Goal: Transaction & Acquisition: Purchase product/service

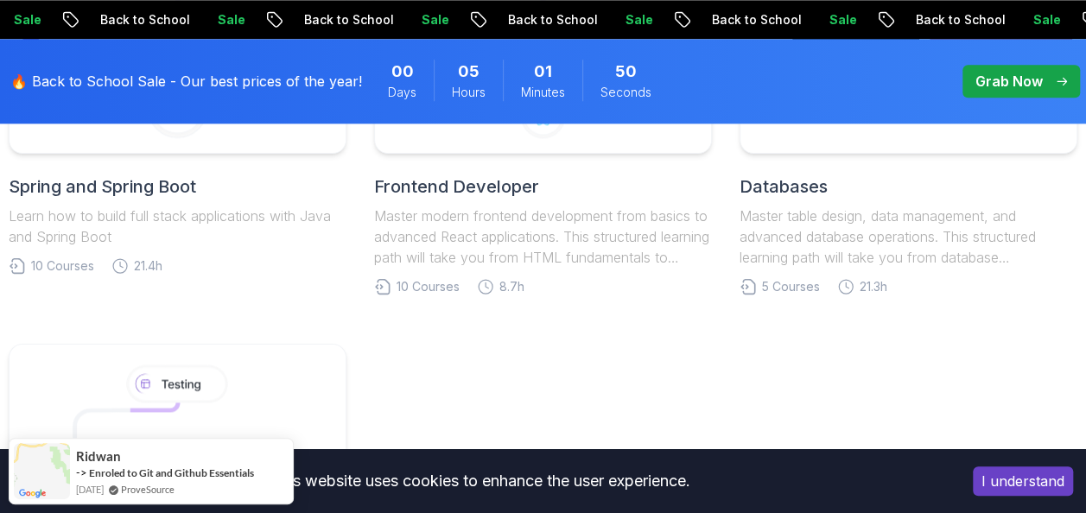
scroll to position [934, 0]
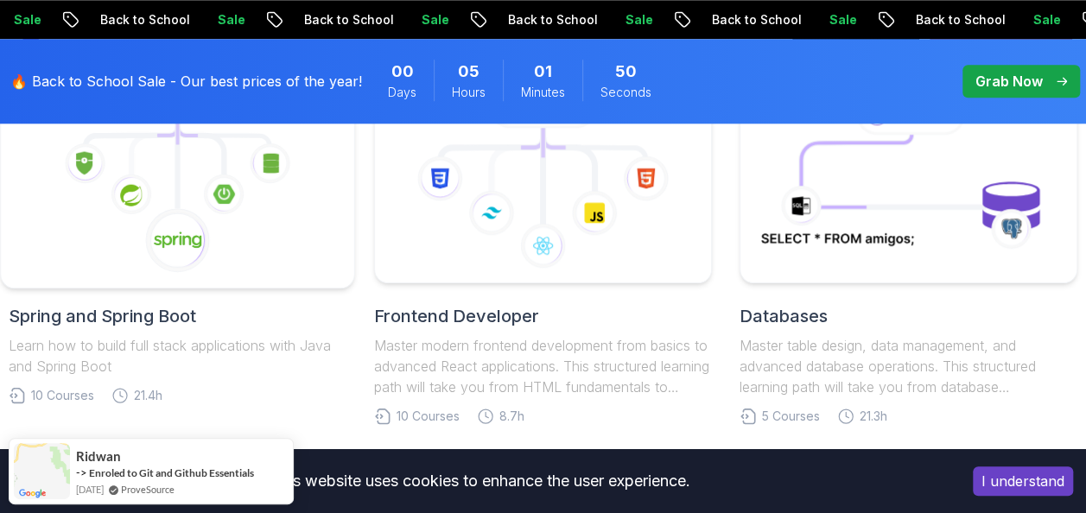
click at [178, 190] on icon at bounding box center [178, 162] width 0 height 91
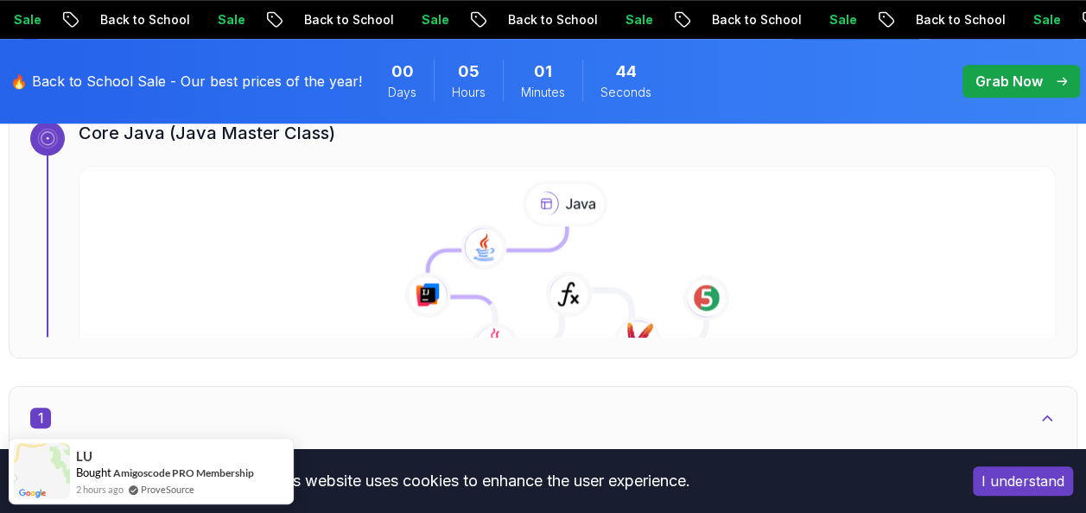
scroll to position [689, 0]
click at [298, 246] on icon at bounding box center [567, 273] width 995 height 198
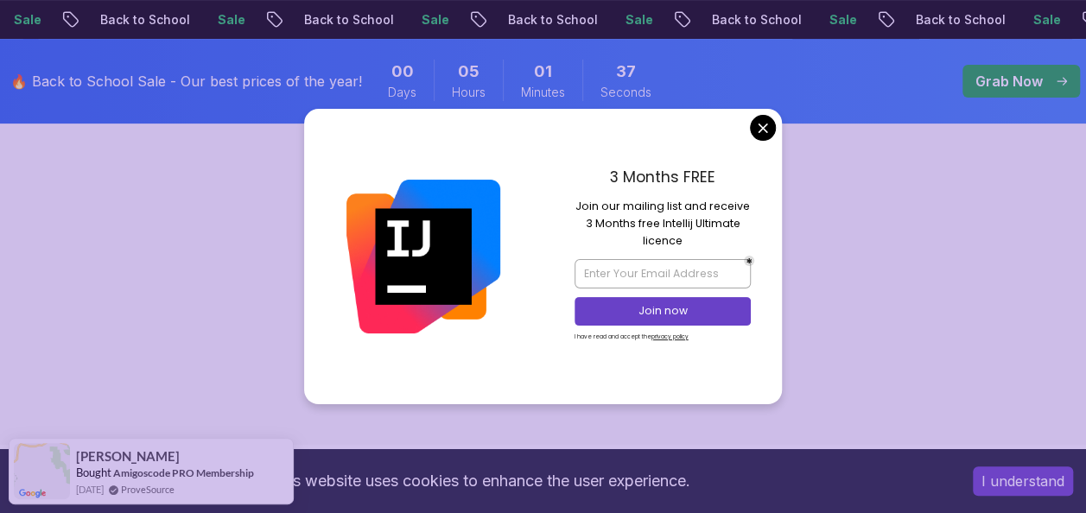
scroll to position [260, 0]
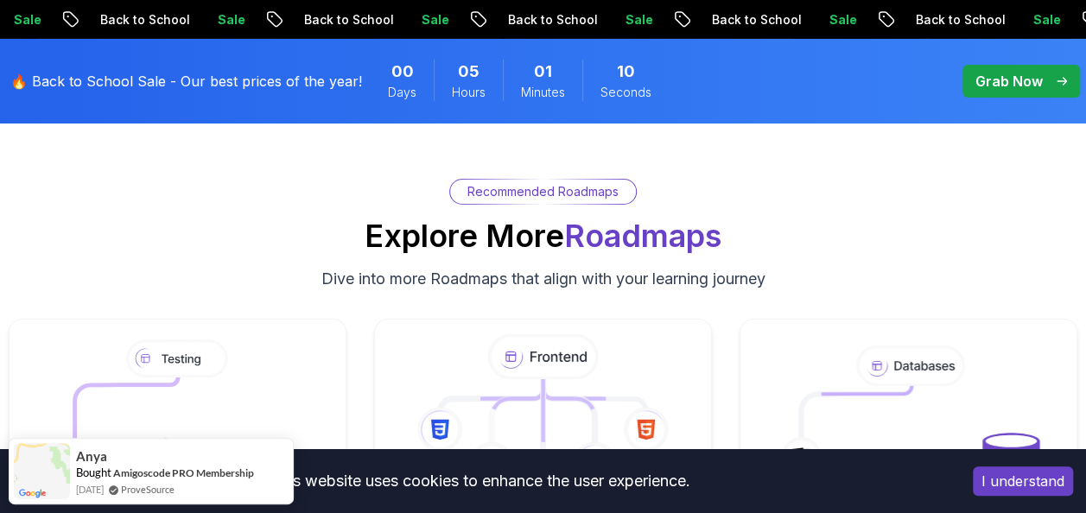
scroll to position [6306, 0]
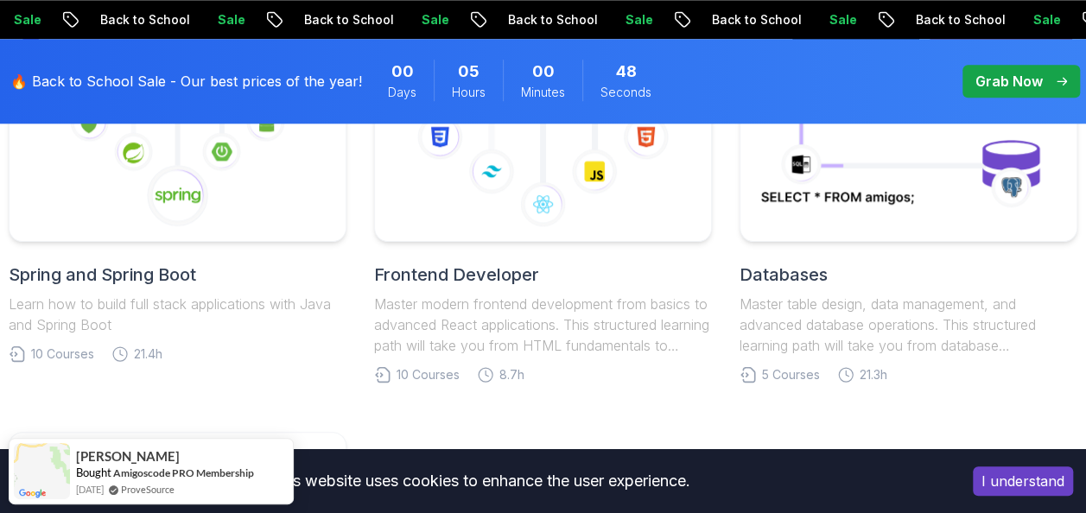
scroll to position [953, 0]
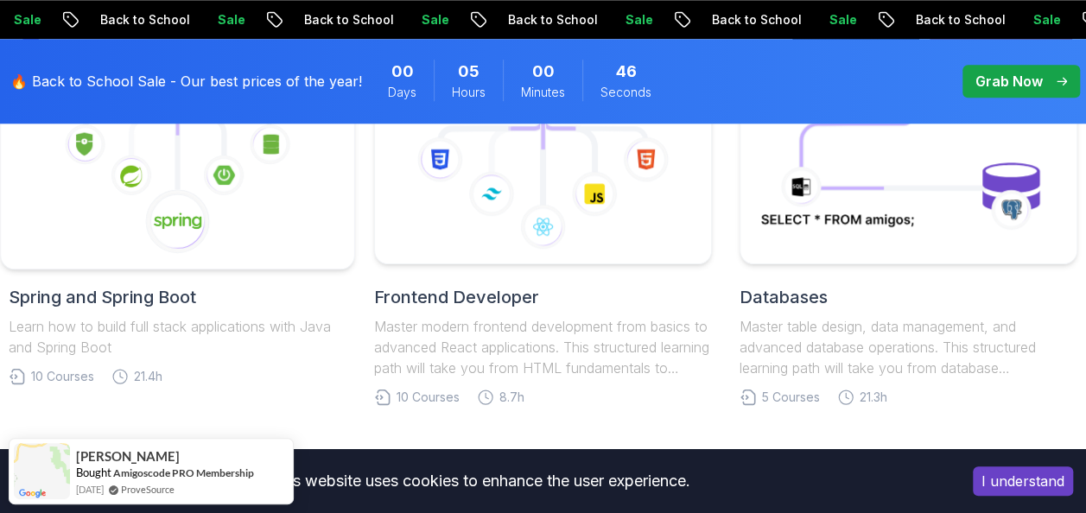
click at [241, 202] on icon at bounding box center [178, 157] width 324 height 196
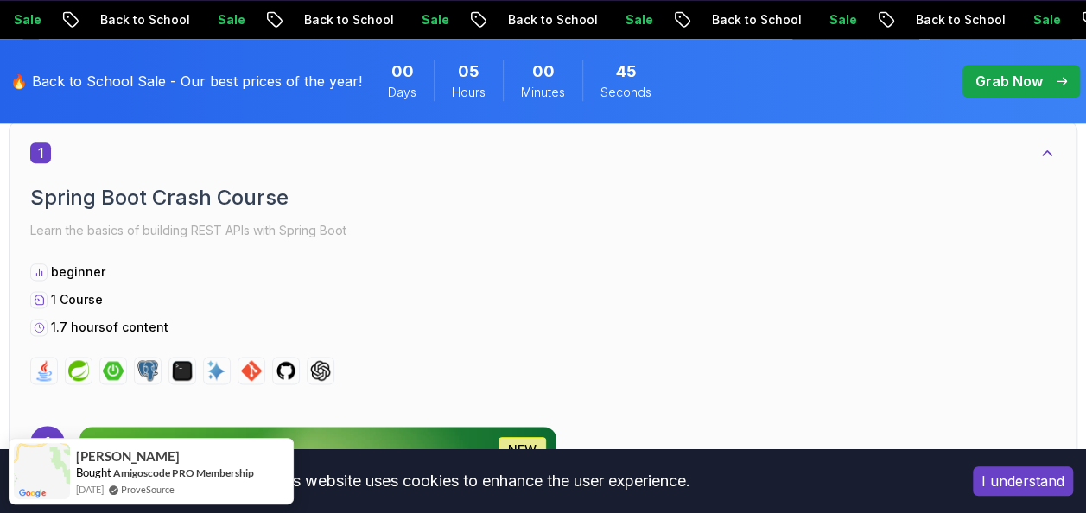
drag, startPoint x: 241, startPoint y: 202, endPoint x: 983, endPoint y: 162, distance: 743.0
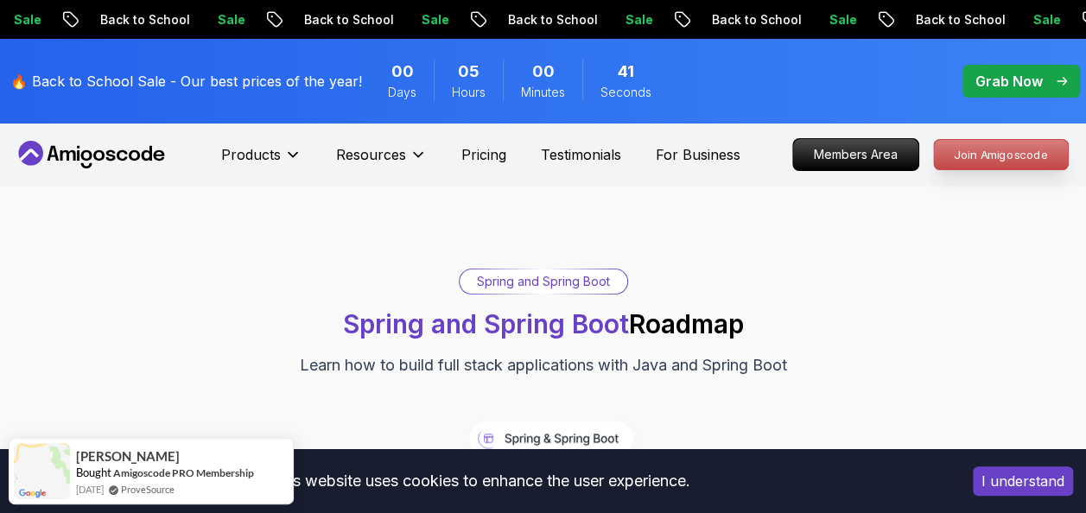
click at [1004, 149] on p "Join Amigoscode" at bounding box center [1001, 154] width 134 height 29
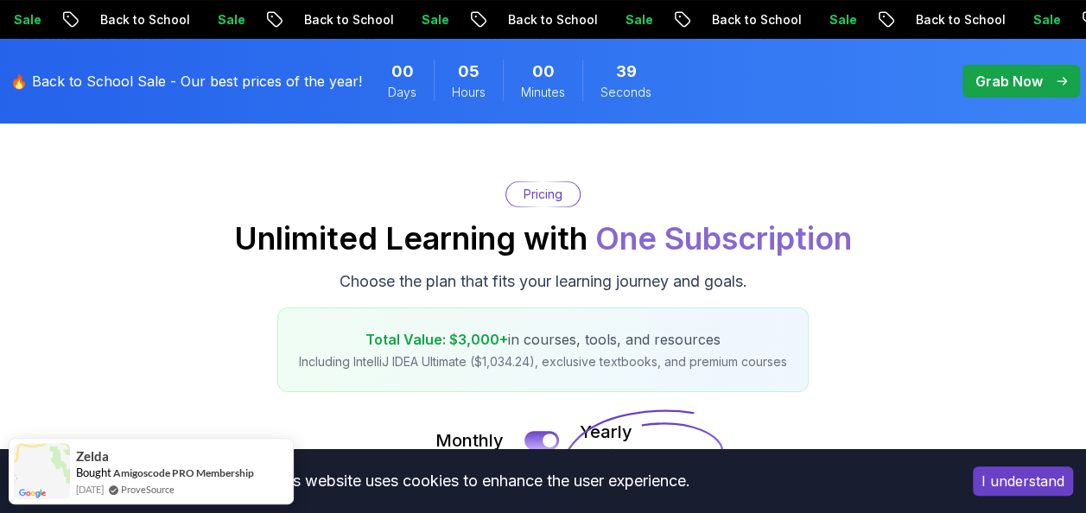
scroll to position [111, 0]
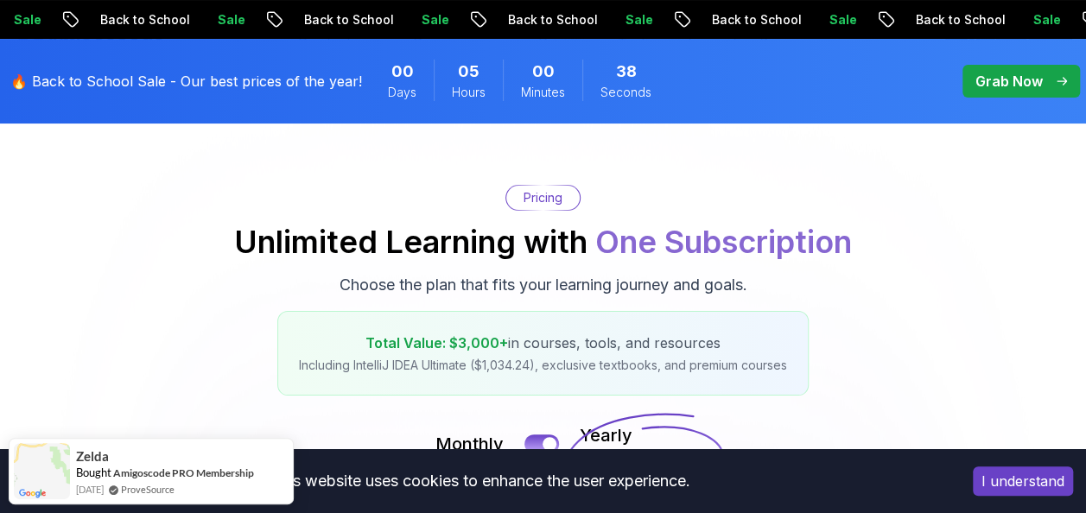
click at [529, 198] on p "Pricing" at bounding box center [542, 197] width 39 height 17
drag, startPoint x: 560, startPoint y: 365, endPoint x: 764, endPoint y: 371, distance: 204.8
click at [764, 371] on p "Including IntelliJ IDEA Ultimate ($1,034.24), exclusive textbooks, and premium …" at bounding box center [543, 365] width 488 height 17
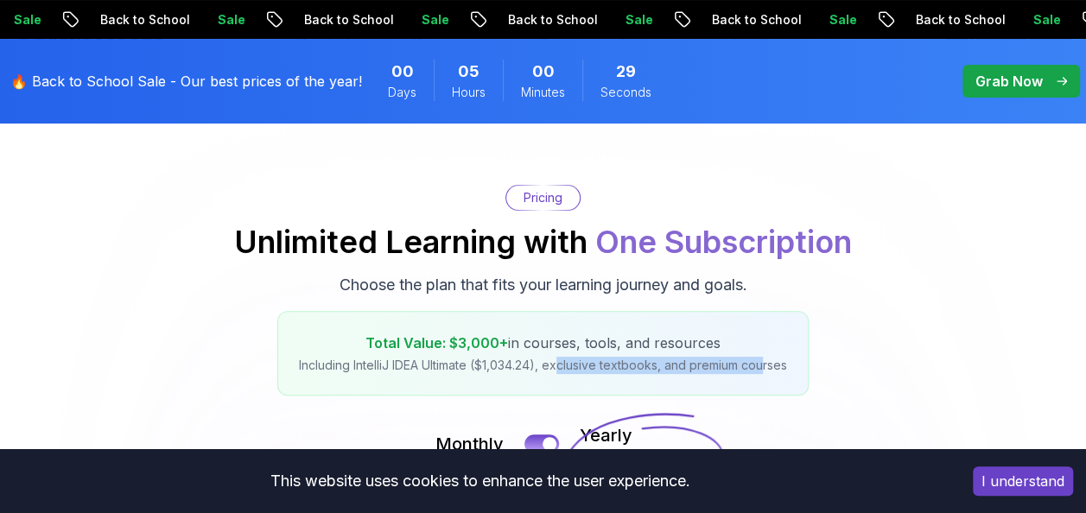
click at [744, 370] on p "Including IntelliJ IDEA Ultimate ($1,034.24), exclusive textbooks, and premium …" at bounding box center [543, 365] width 488 height 17
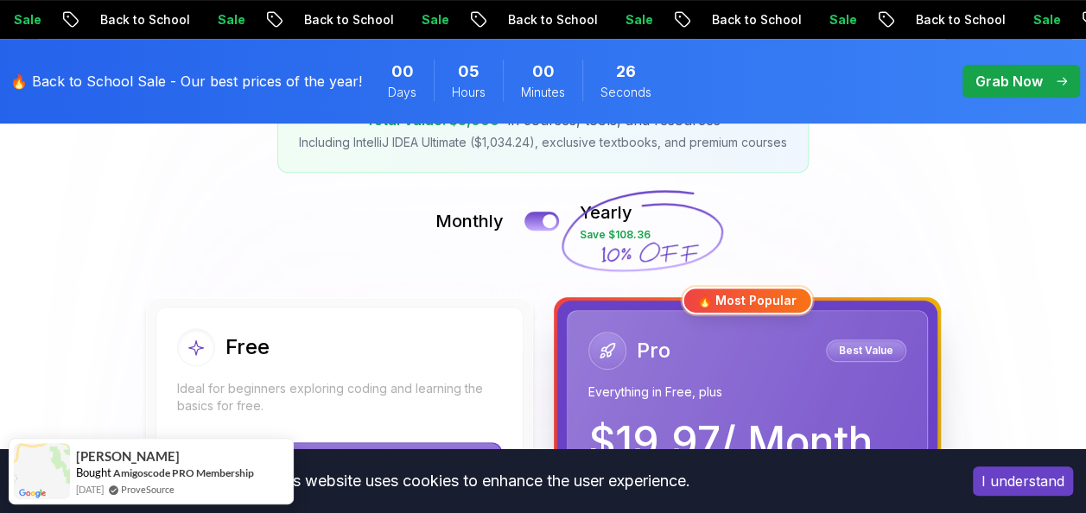
scroll to position [333, 0]
click at [535, 221] on button at bounding box center [541, 222] width 36 height 20
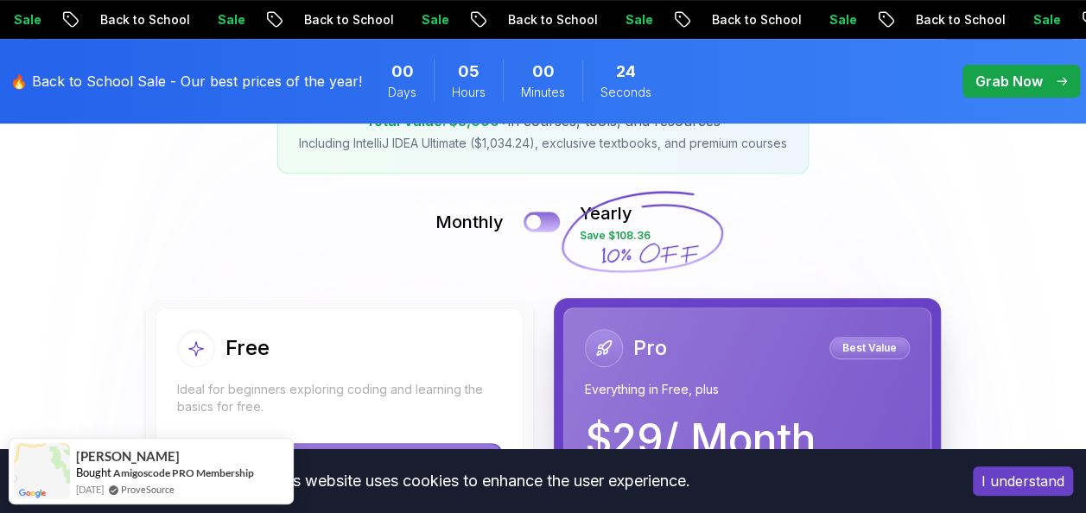
click at [535, 221] on div at bounding box center [533, 222] width 15 height 15
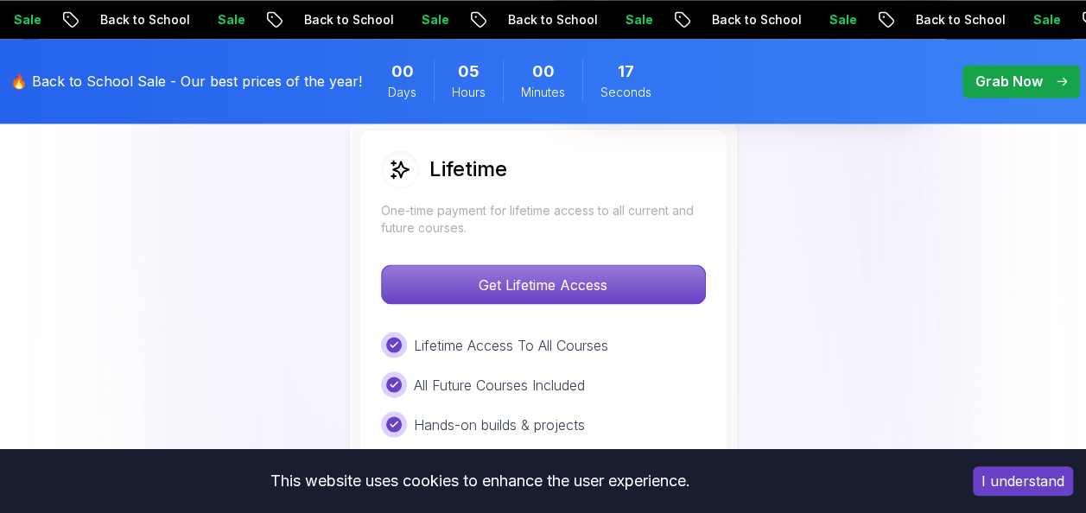
scroll to position [1353, 0]
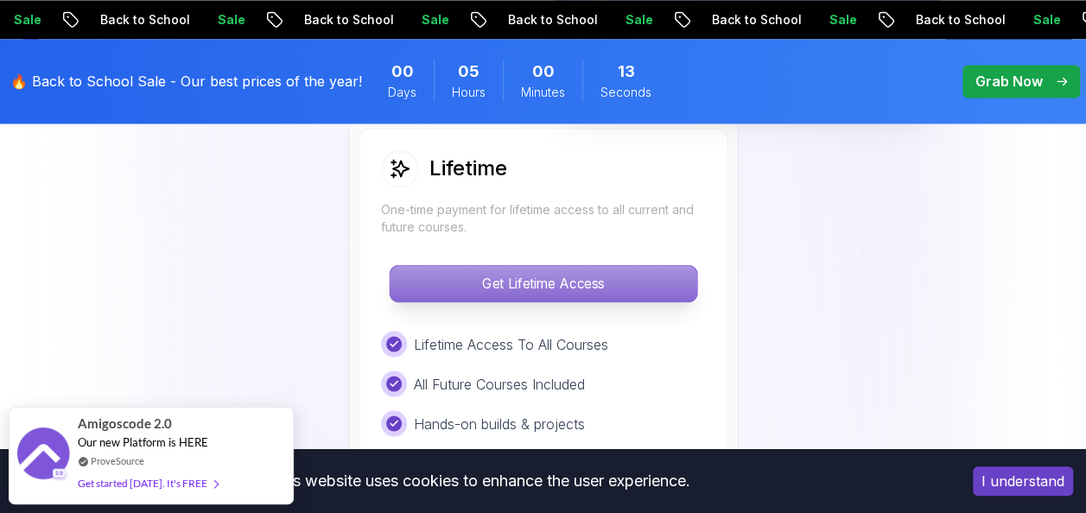
click at [565, 283] on p "Get Lifetime Access" at bounding box center [543, 283] width 307 height 36
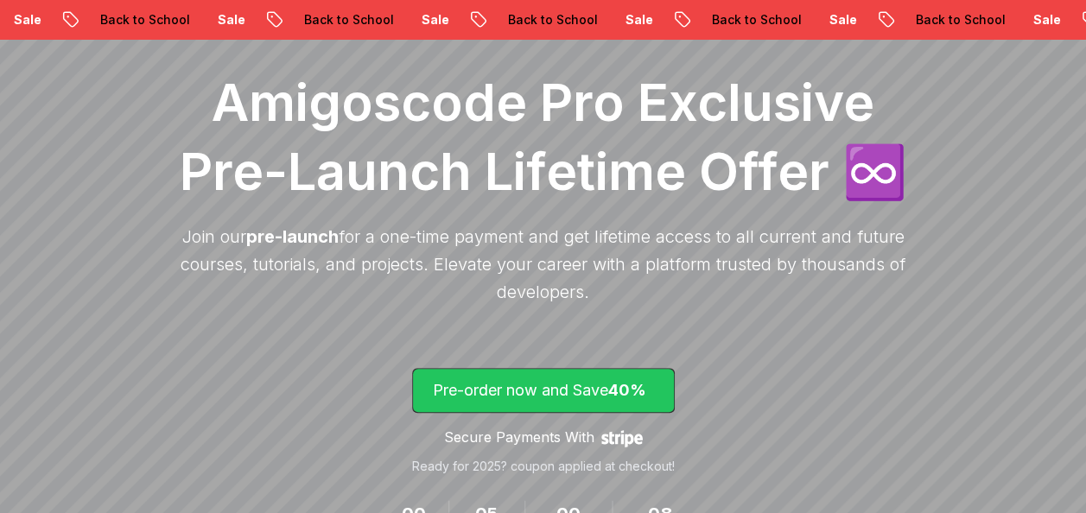
scroll to position [237, 0]
click at [523, 394] on p "Pre-order now and Save 40%" at bounding box center [543, 391] width 221 height 24
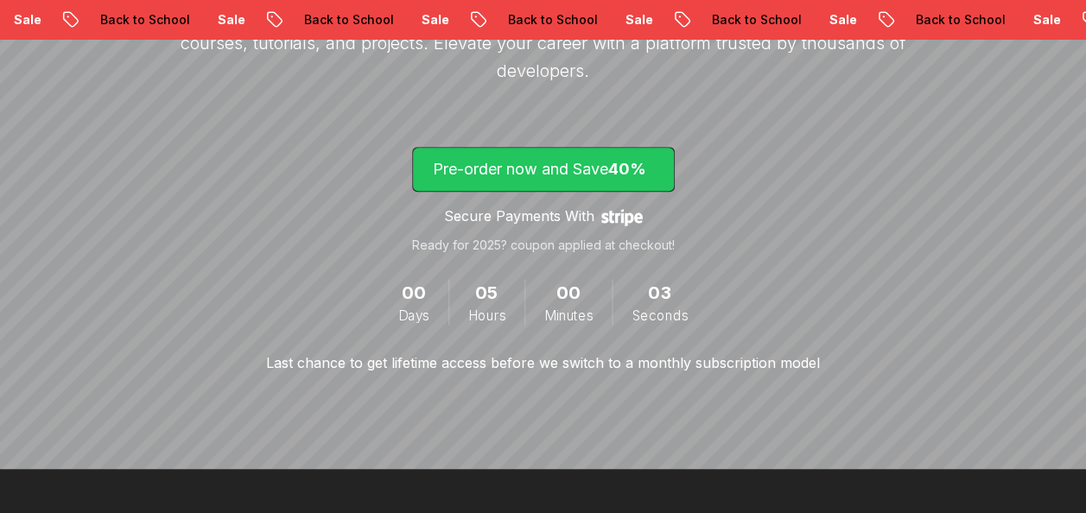
scroll to position [458, 0]
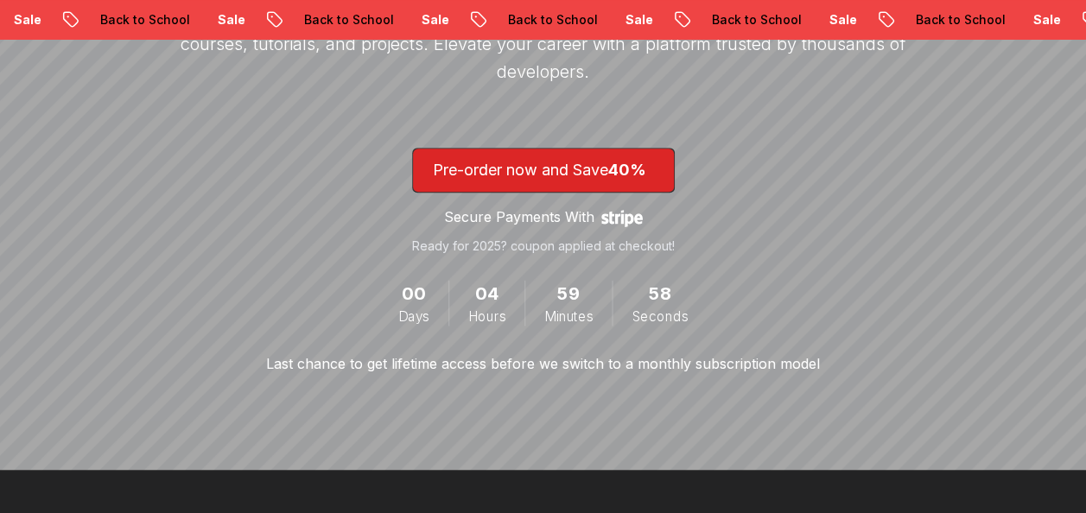
click at [526, 134] on div "Demo Amigoscode 2.0 Amigoscode Pro Exclusive Pre-Launch Lifetime Offer ♾️ Join …" at bounding box center [543, 64] width 743 height 620
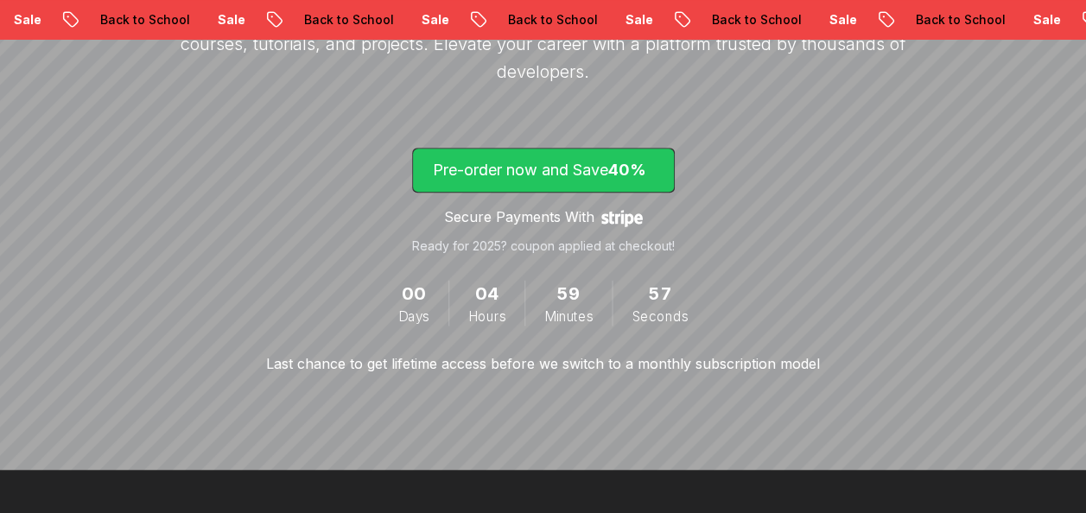
click at [521, 164] on p "Pre-order now and Save 40%" at bounding box center [543, 170] width 221 height 24
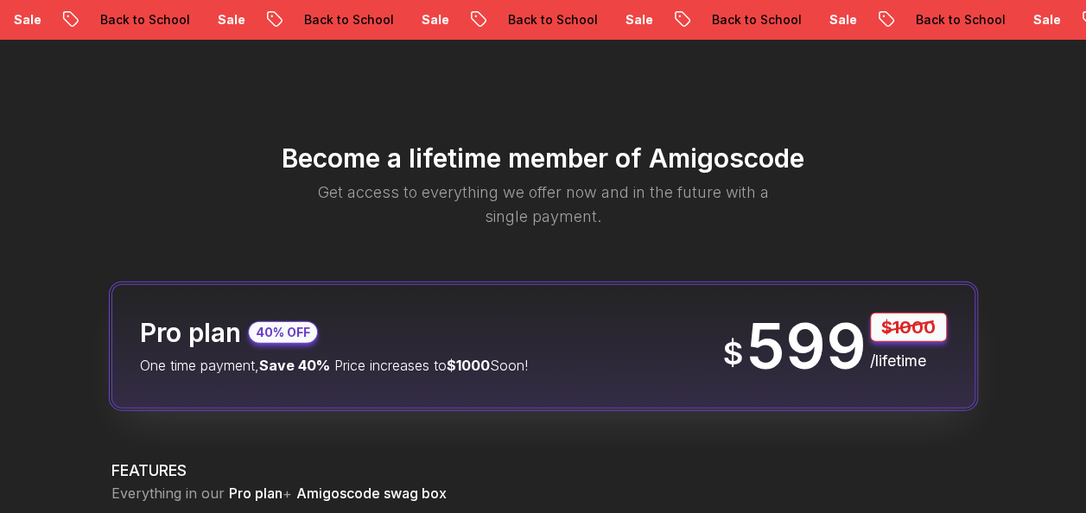
scroll to position [2017, 0]
